Goal: Transaction & Acquisition: Download file/media

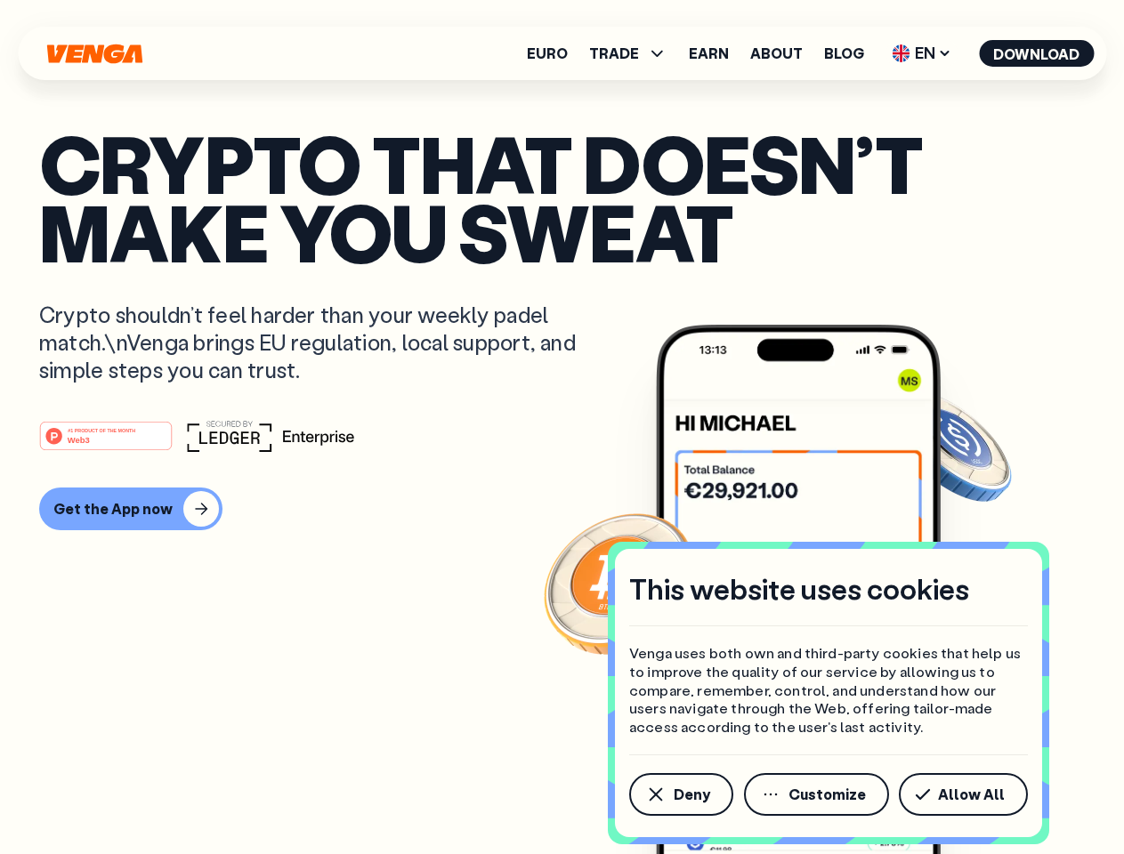
click at [562, 427] on div "#1 PRODUCT OF THE MONTH Web3" at bounding box center [562, 436] width 1046 height 32
click at [680, 795] on span "Deny" at bounding box center [692, 795] width 36 height 14
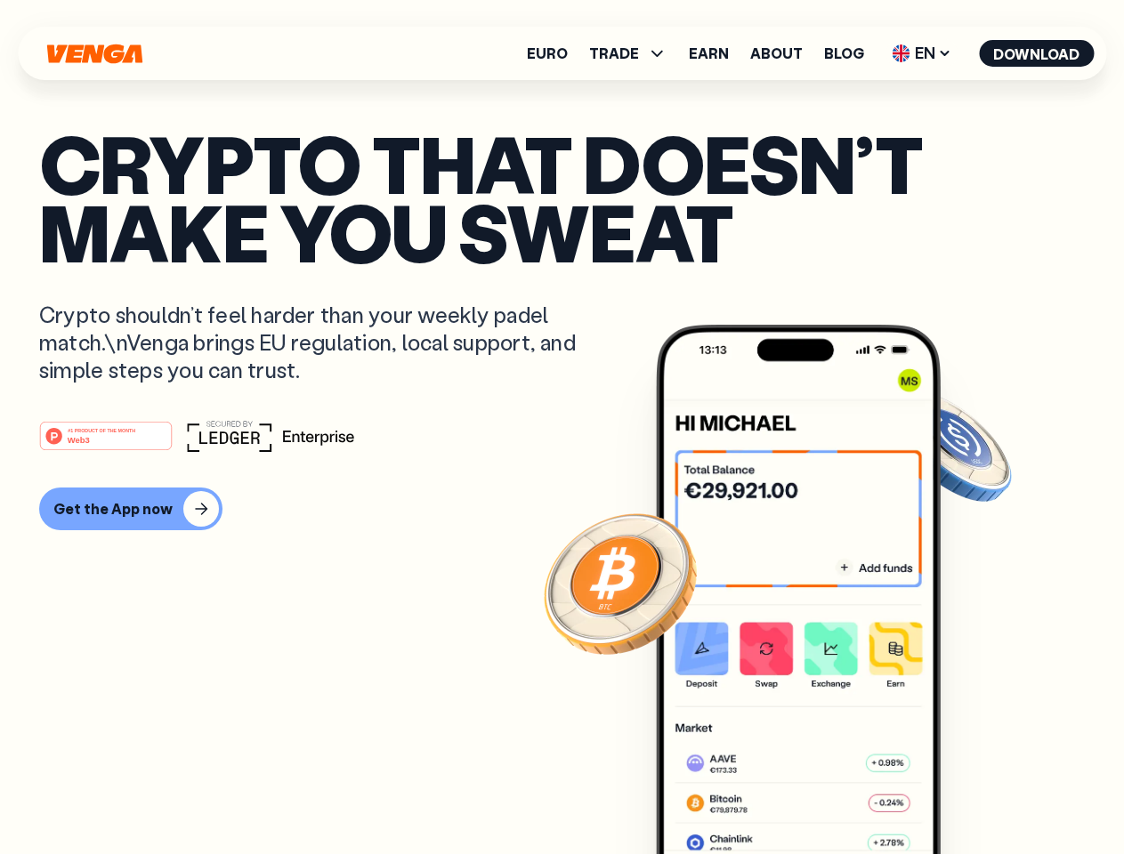
click at [818, 795] on img at bounding box center [798, 623] width 285 height 596
click at [966, 795] on article "Crypto that doesn’t make you sweat Crypto shouldn’t feel harder than your weekl…" at bounding box center [562, 462] width 1046 height 667
click at [634, 53] on span "TRADE" at bounding box center [614, 53] width 50 height 14
click at [922, 53] on span "EN" at bounding box center [922, 53] width 72 height 28
click at [1037, 53] on button "Download" at bounding box center [1036, 53] width 115 height 27
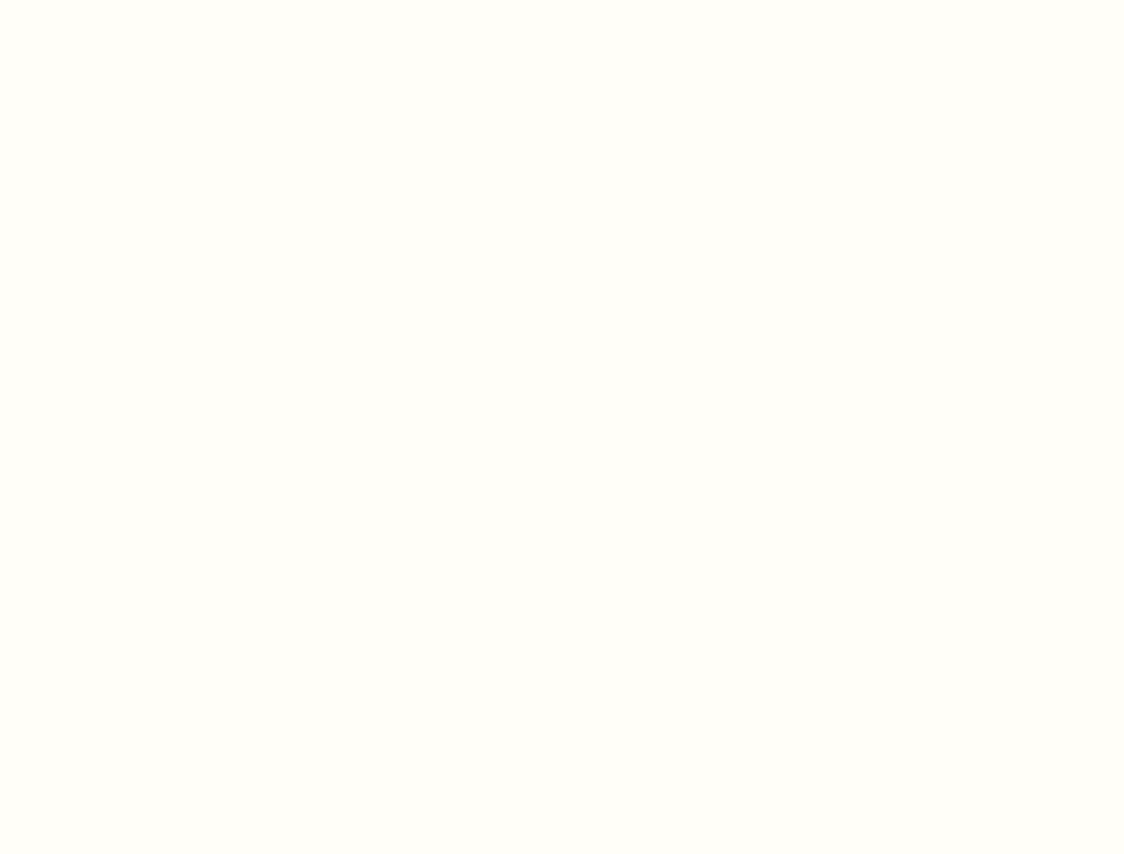
click at [128, 0] on html "This website uses cookies Venga uses both own and third-party cookies that help…" at bounding box center [562, 0] width 1124 height 0
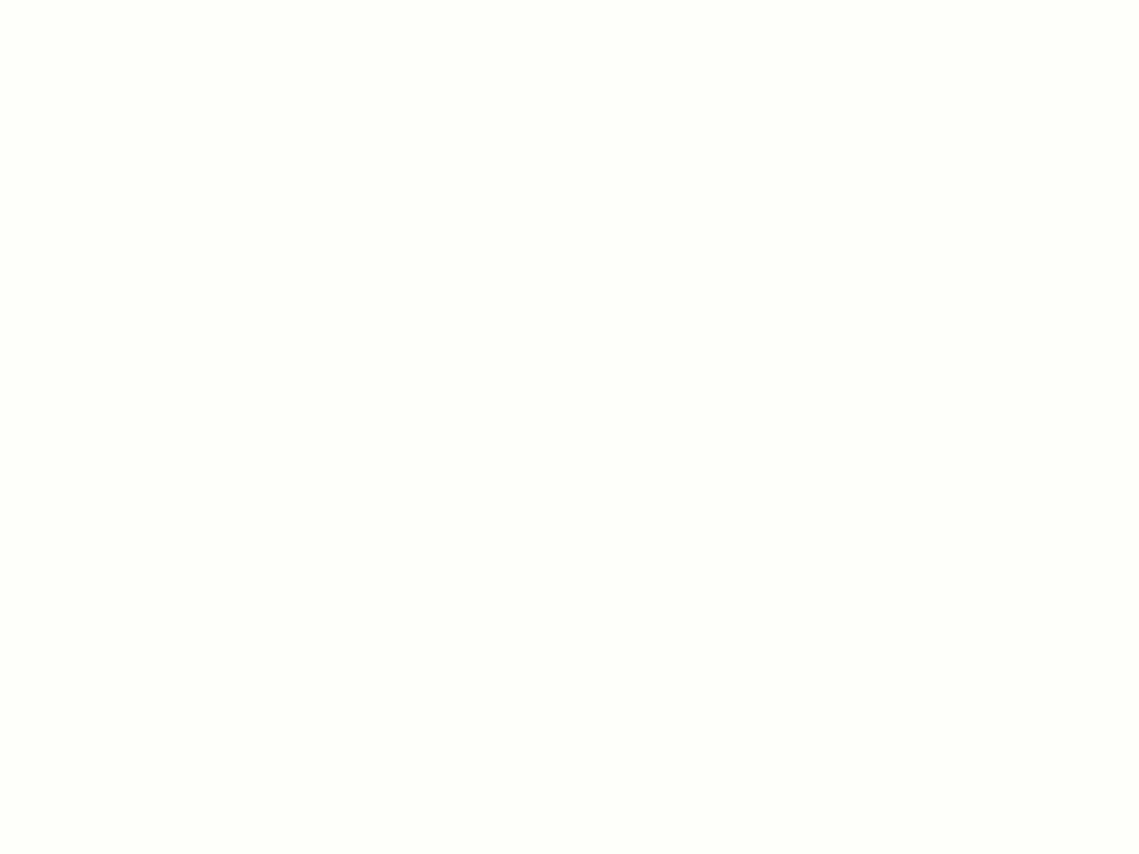
click at [109, 0] on html "This website uses cookies Venga uses both own and third-party cookies that help…" at bounding box center [569, 0] width 1139 height 0
